Goal: Information Seeking & Learning: Check status

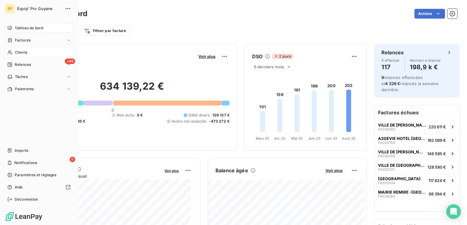
click at [23, 52] on span "Clients" at bounding box center [21, 52] width 12 height 5
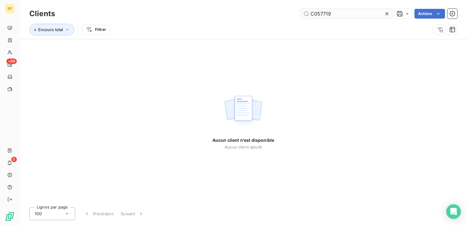
click at [321, 13] on input "C057719" at bounding box center [346, 14] width 92 height 10
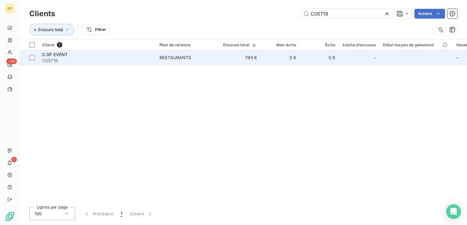
type input "C05719"
click at [63, 56] on span "C.SP EVENT" at bounding box center [55, 54] width 26 height 5
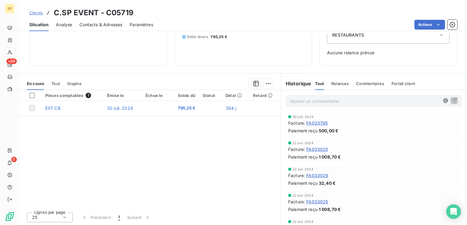
scroll to position [214, 0]
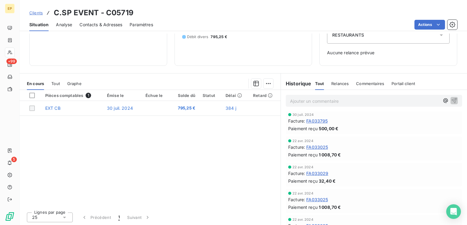
click at [311, 146] on span "FA033025" at bounding box center [317, 147] width 22 height 6
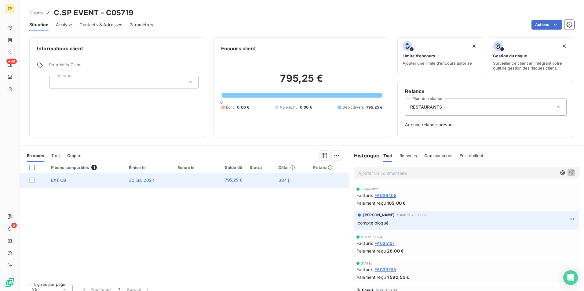
click at [224, 180] on span "795,25 €" at bounding box center [227, 180] width 29 height 6
click at [58, 181] on span "EXT CB" at bounding box center [58, 180] width 15 height 5
click at [69, 180] on td "EXT CB" at bounding box center [86, 180] width 78 height 15
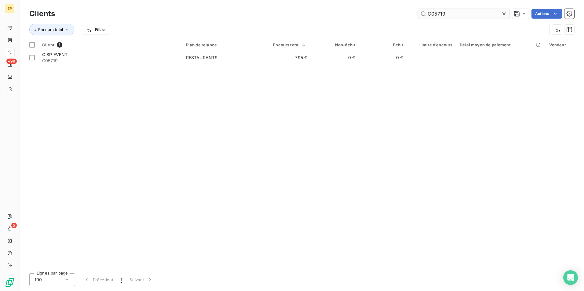
drag, startPoint x: 436, startPoint y: 15, endPoint x: 458, endPoint y: 12, distance: 21.6
click at [458, 12] on input "C05719" at bounding box center [464, 14] width 92 height 10
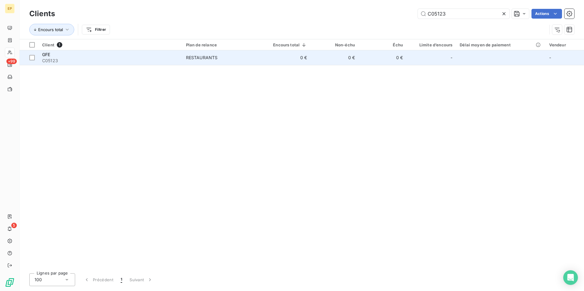
type input "C05123"
click at [199, 56] on div "RESTAURANTS" at bounding box center [202, 58] width 32 height 6
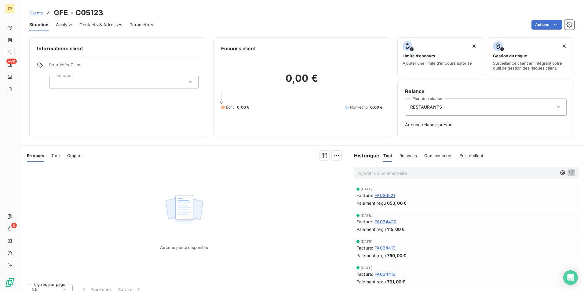
scroll to position [7, 0]
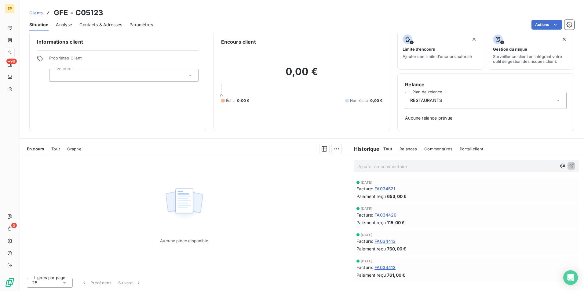
click at [363, 167] on p "Ajouter un commentaire ﻿" at bounding box center [457, 167] width 198 height 8
drag, startPoint x: 392, startPoint y: 166, endPoint x: 396, endPoint y: 164, distance: 4.3
click at [393, 165] on span "CHEQUE DE 761€ REVENU IMPAYE" at bounding box center [394, 165] width 72 height 5
click at [453, 167] on p "CHEQUE DE 761€ FA 034413 REVENU IMPAYE" at bounding box center [457, 166] width 198 height 7
click at [466, 165] on icon "button" at bounding box center [571, 166] width 6 height 6
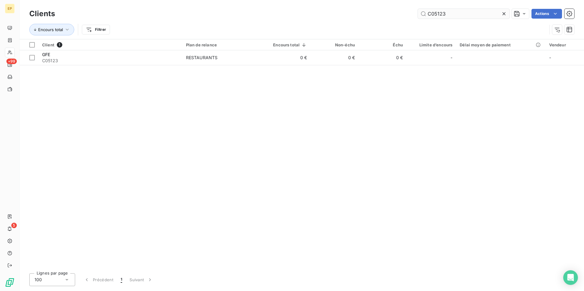
drag, startPoint x: 434, startPoint y: 13, endPoint x: 475, endPoint y: 11, distance: 41.0
click at [466, 11] on input "C05123" at bounding box center [464, 14] width 92 height 10
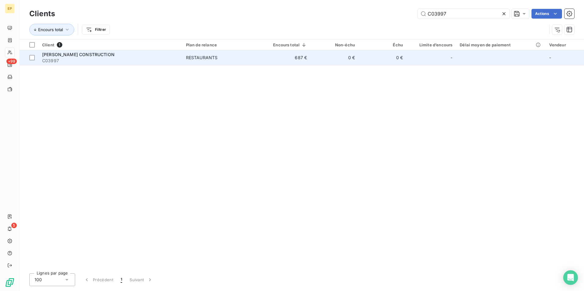
type input "C03997"
click at [73, 56] on span "[PERSON_NAME] CONSTRUCTION" at bounding box center [78, 54] width 72 height 5
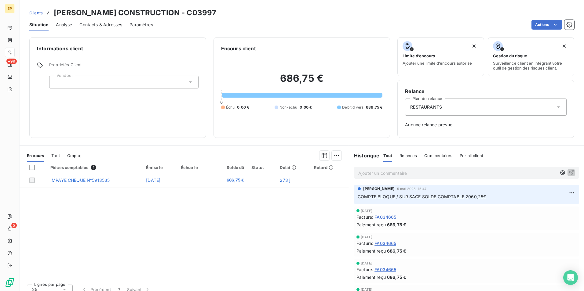
scroll to position [7, 0]
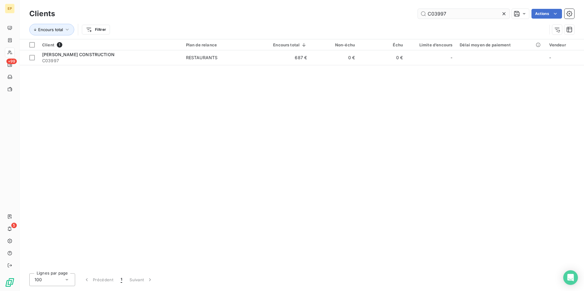
drag, startPoint x: 435, startPoint y: 13, endPoint x: 456, endPoint y: 13, distance: 21.1
click at [456, 13] on input "C03997" at bounding box center [464, 14] width 92 height 10
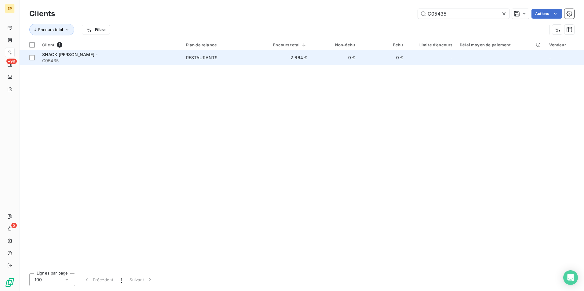
type input "C05435"
click at [207, 56] on div "RESTAURANTS" at bounding box center [202, 58] width 32 height 6
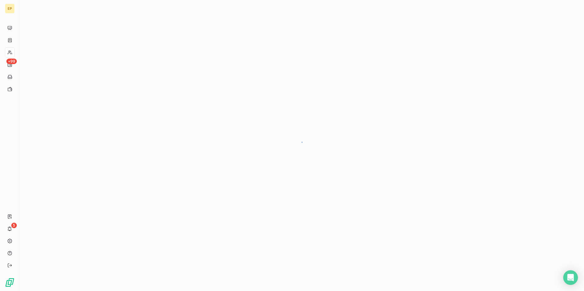
click at [207, 56] on div at bounding box center [302, 145] width 564 height 291
